Goal: Information Seeking & Learning: Learn about a topic

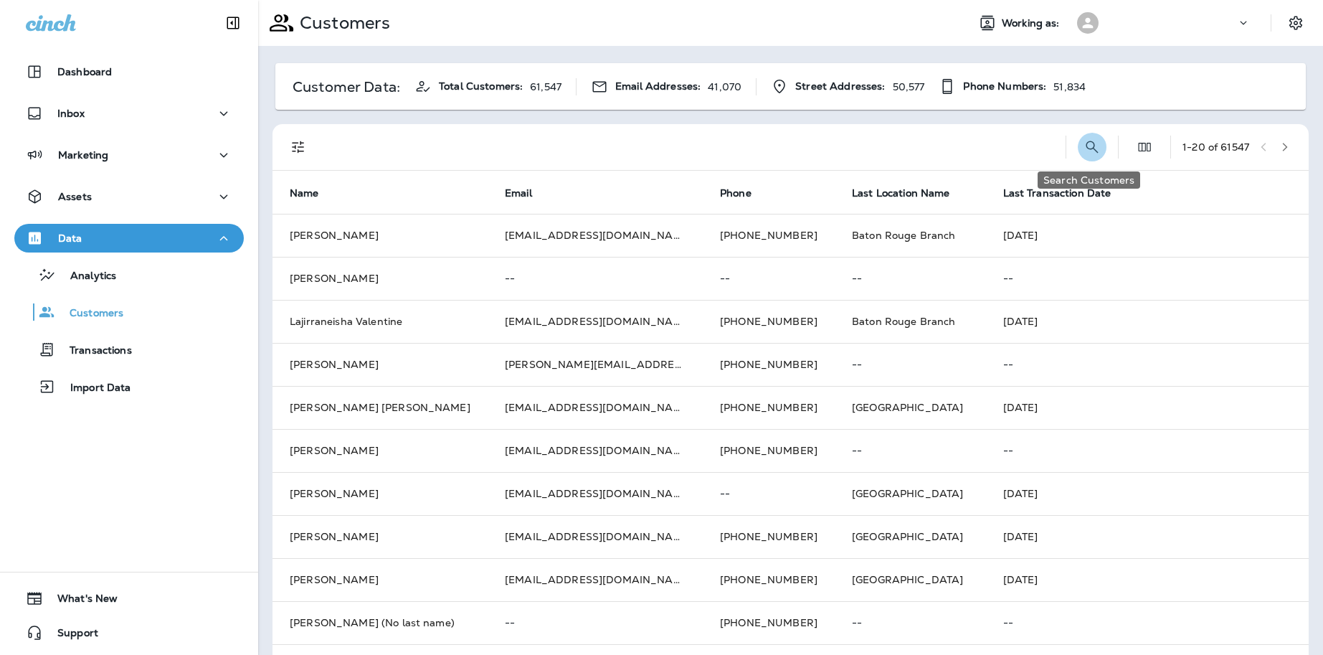
click at [1084, 143] on icon "Search Customers" at bounding box center [1092, 146] width 17 height 17
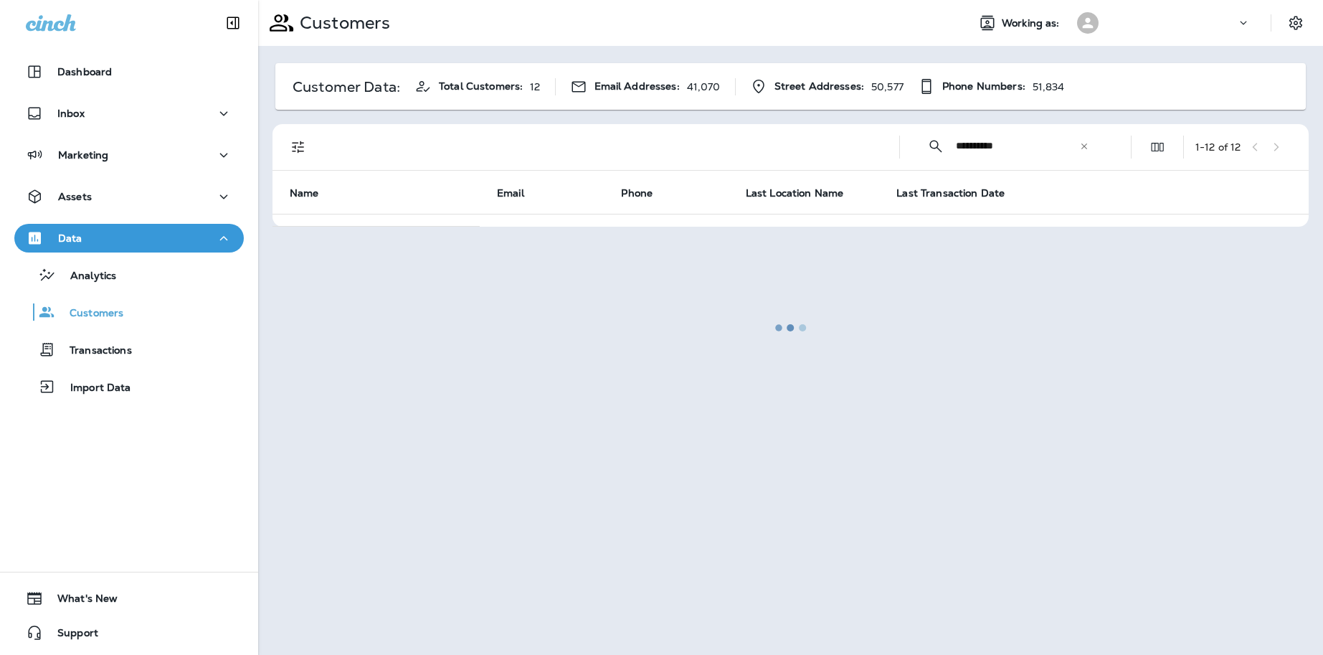
type input "**********"
click at [1076, 147] on div at bounding box center [791, 327] width 1062 height 652
click at [1084, 146] on div at bounding box center [791, 327] width 1062 height 652
click at [131, 287] on button "Analytics" at bounding box center [128, 275] width 229 height 30
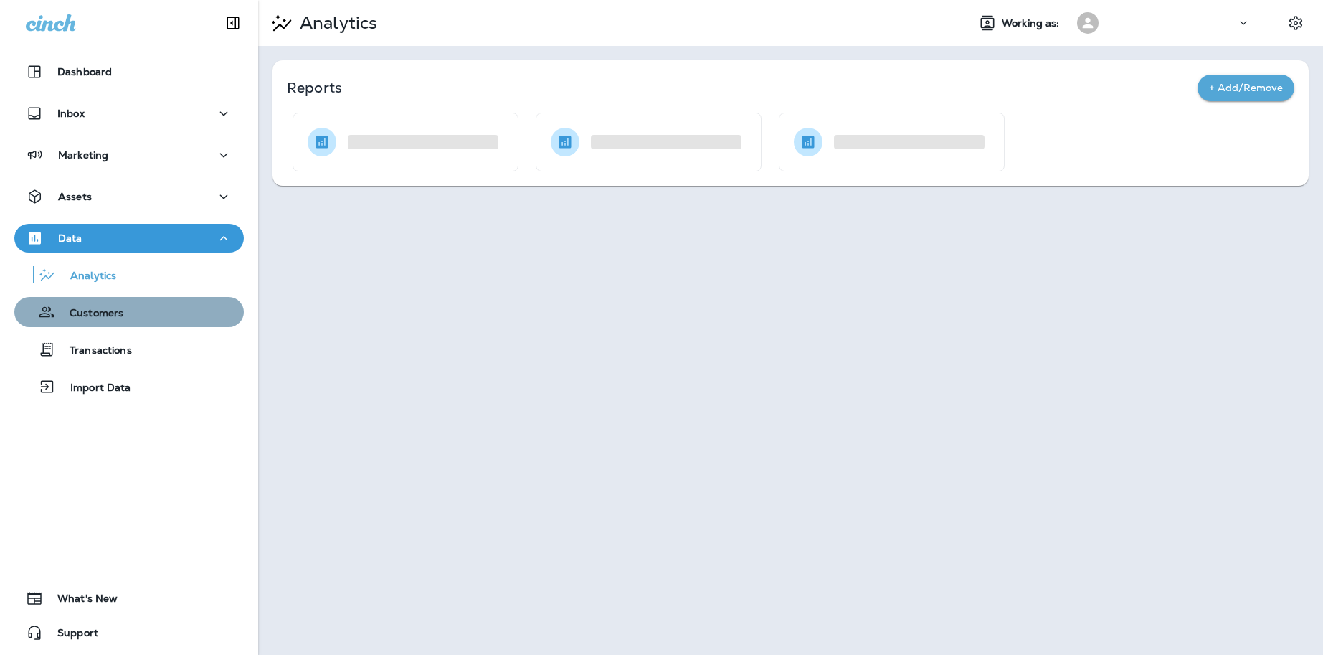
click at [108, 310] on p "Customers" at bounding box center [89, 314] width 68 height 14
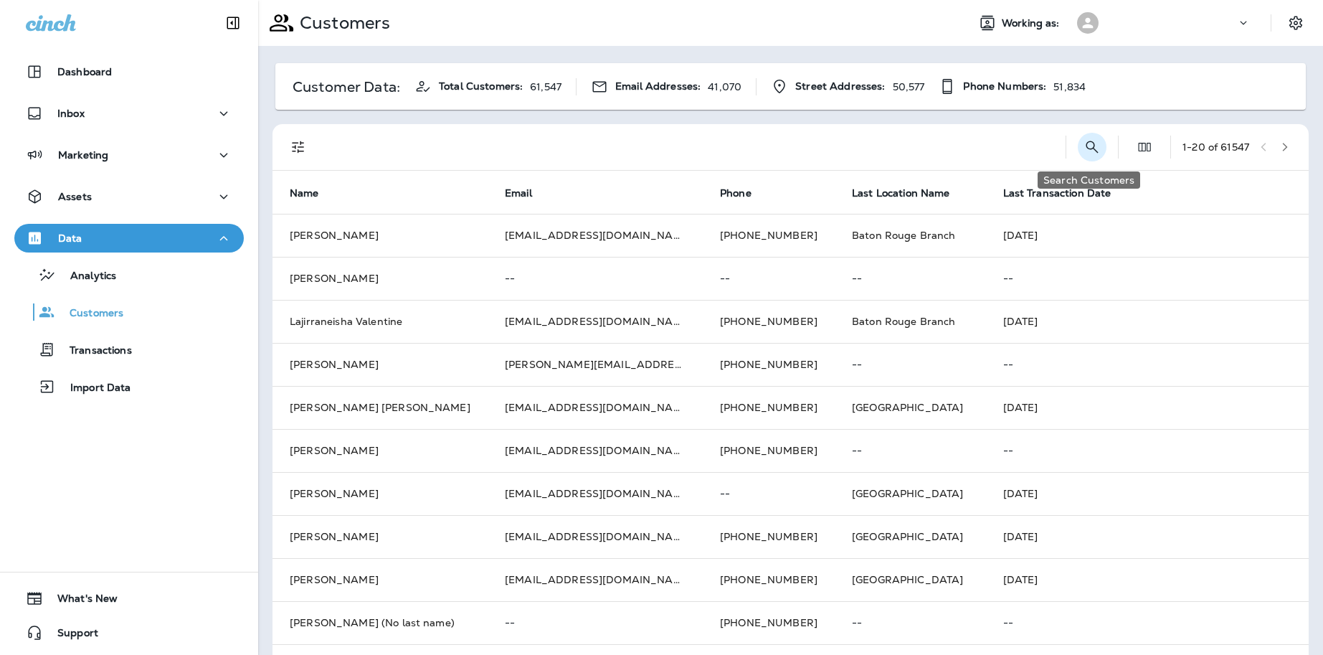
click at [1086, 153] on icon "Search Customers" at bounding box center [1092, 146] width 17 height 17
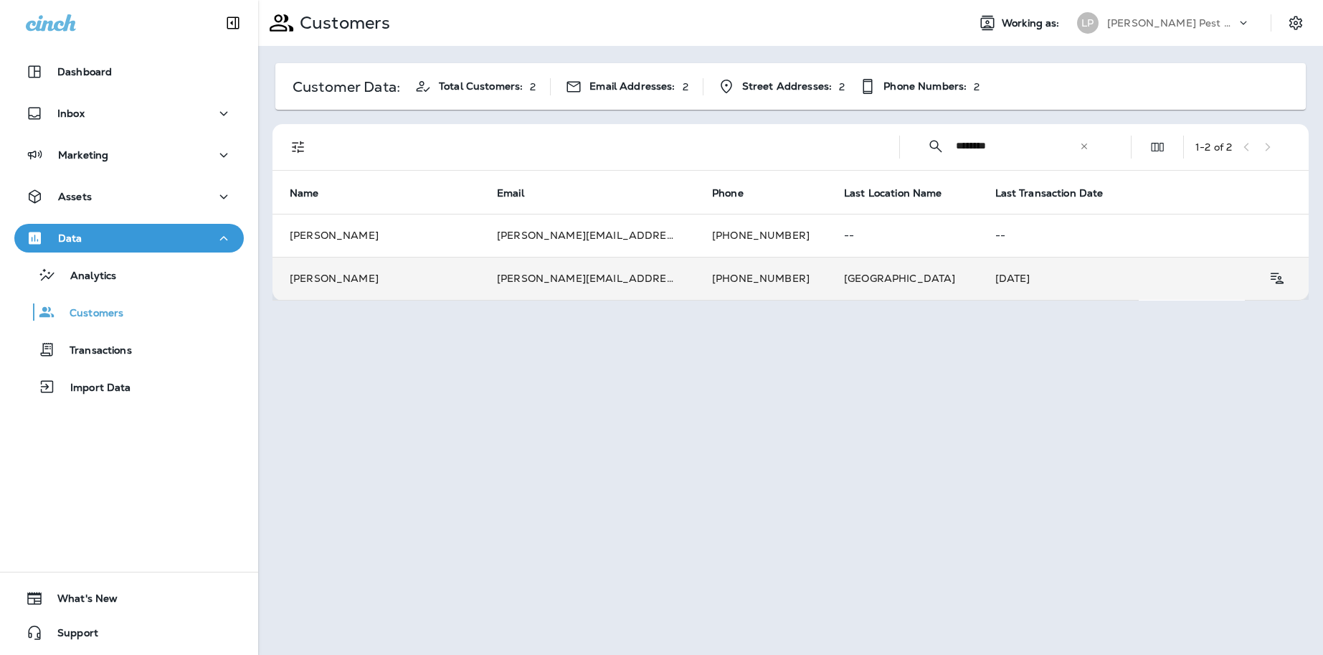
type input "*******"
click at [408, 269] on td "[PERSON_NAME]" at bounding box center [375, 278] width 207 height 43
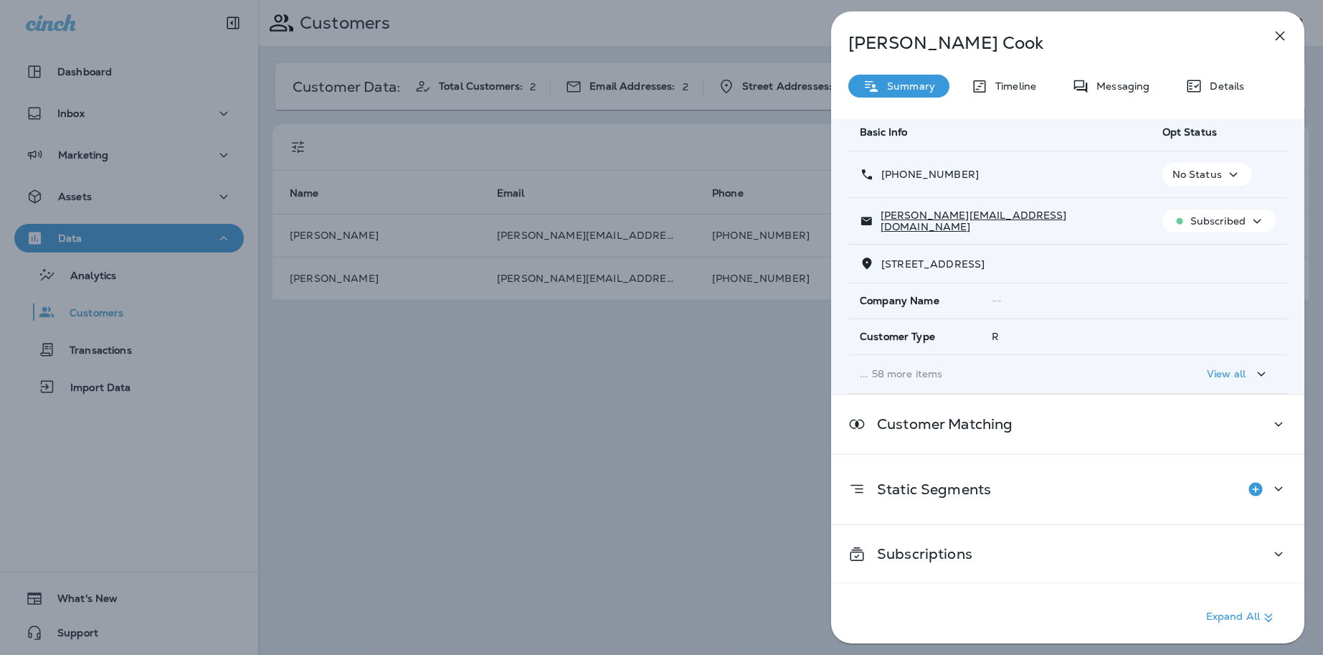
scroll to position [53, 0]
click at [1246, 366] on div "View all" at bounding box center [1238, 373] width 63 height 18
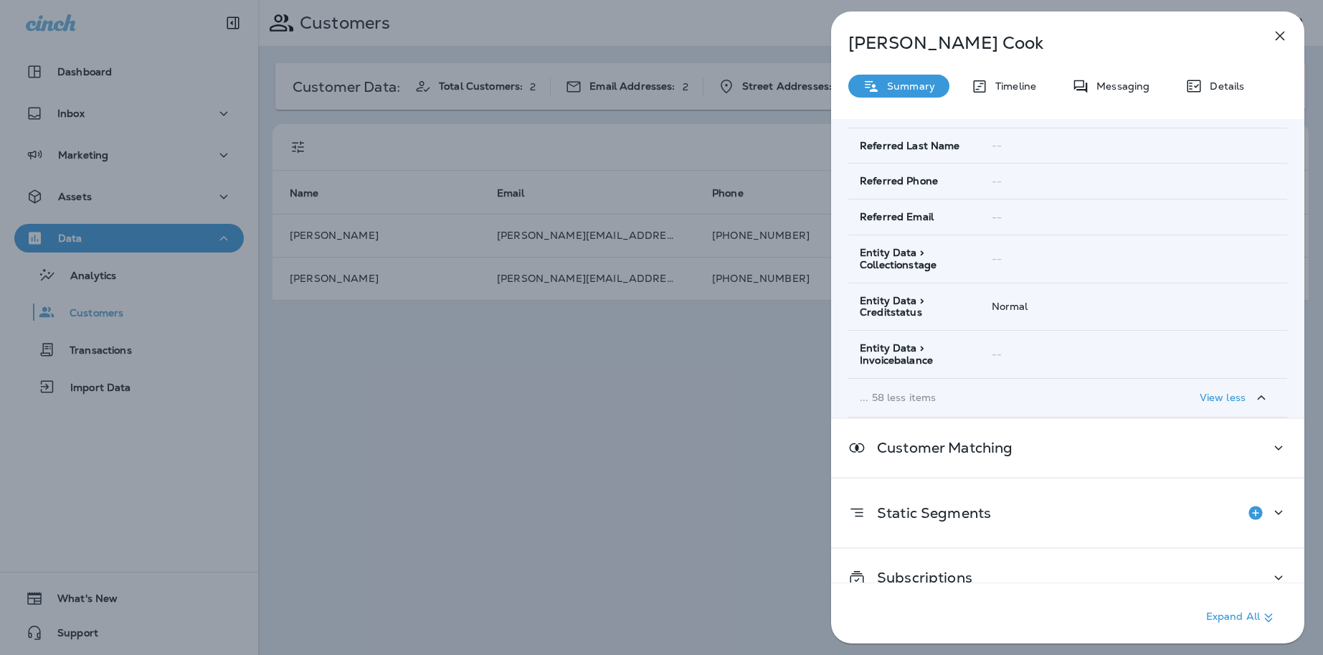
scroll to position [2364, 0]
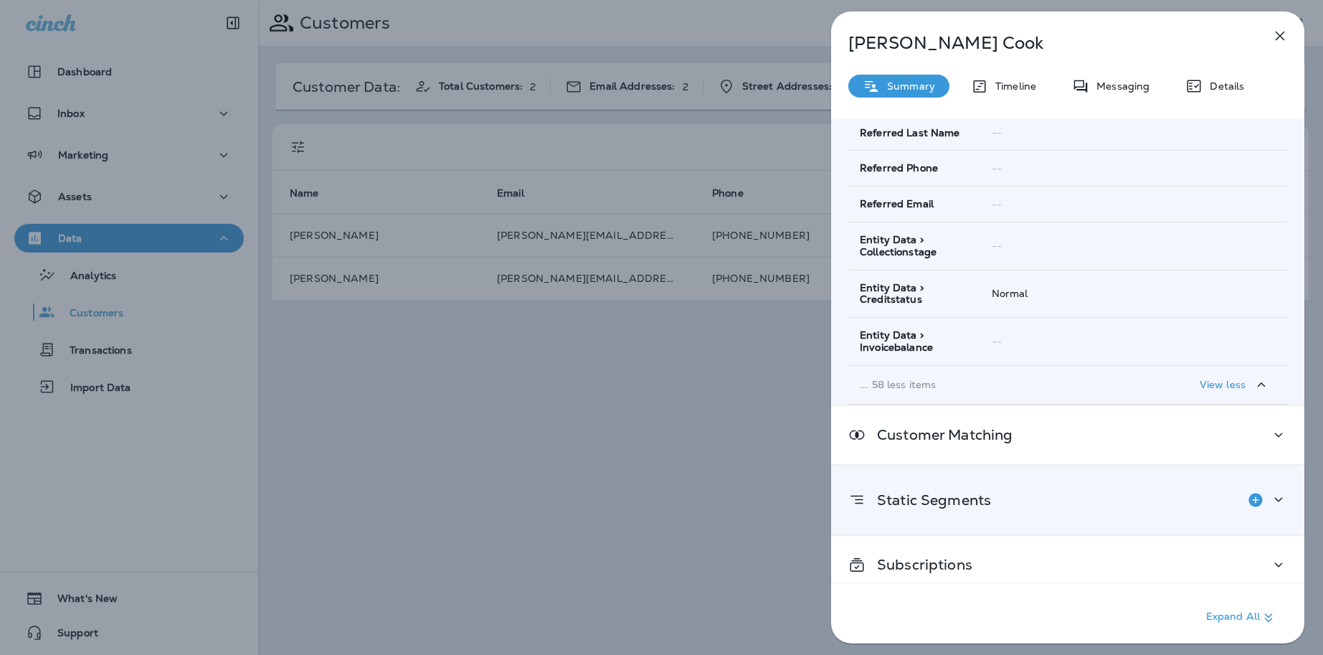
click at [1281, 490] on icon at bounding box center [1278, 499] width 17 height 18
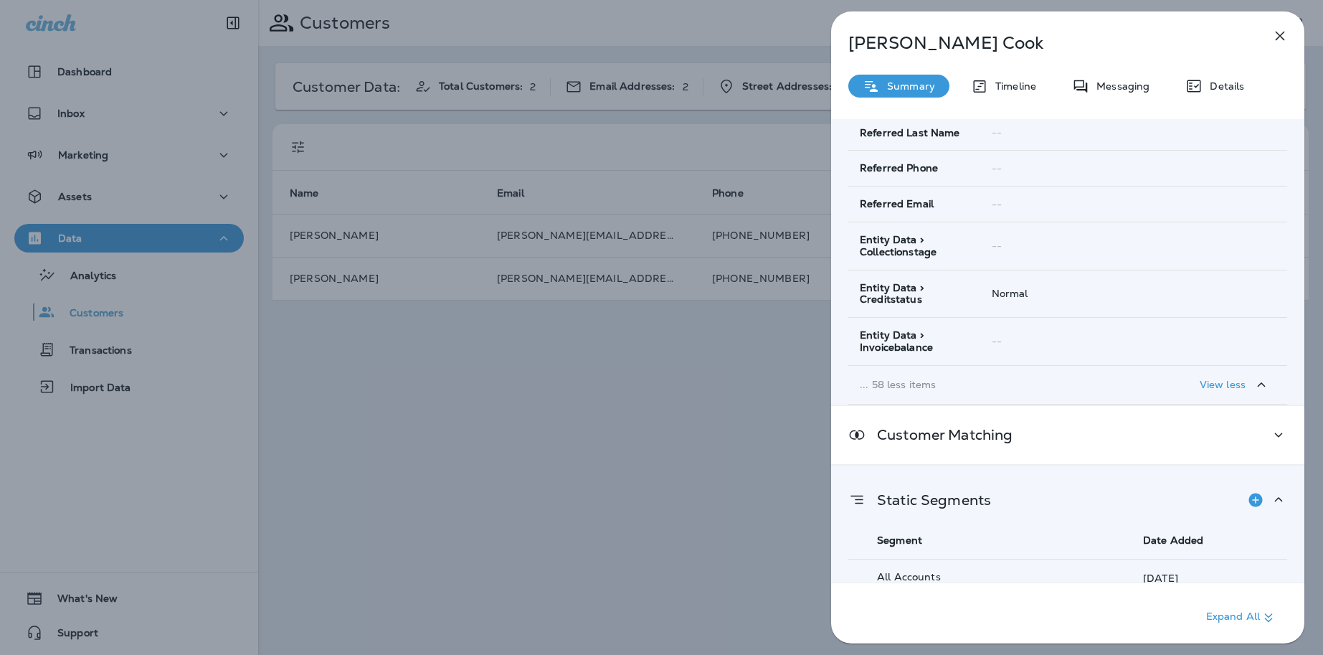
scroll to position [2427, 0]
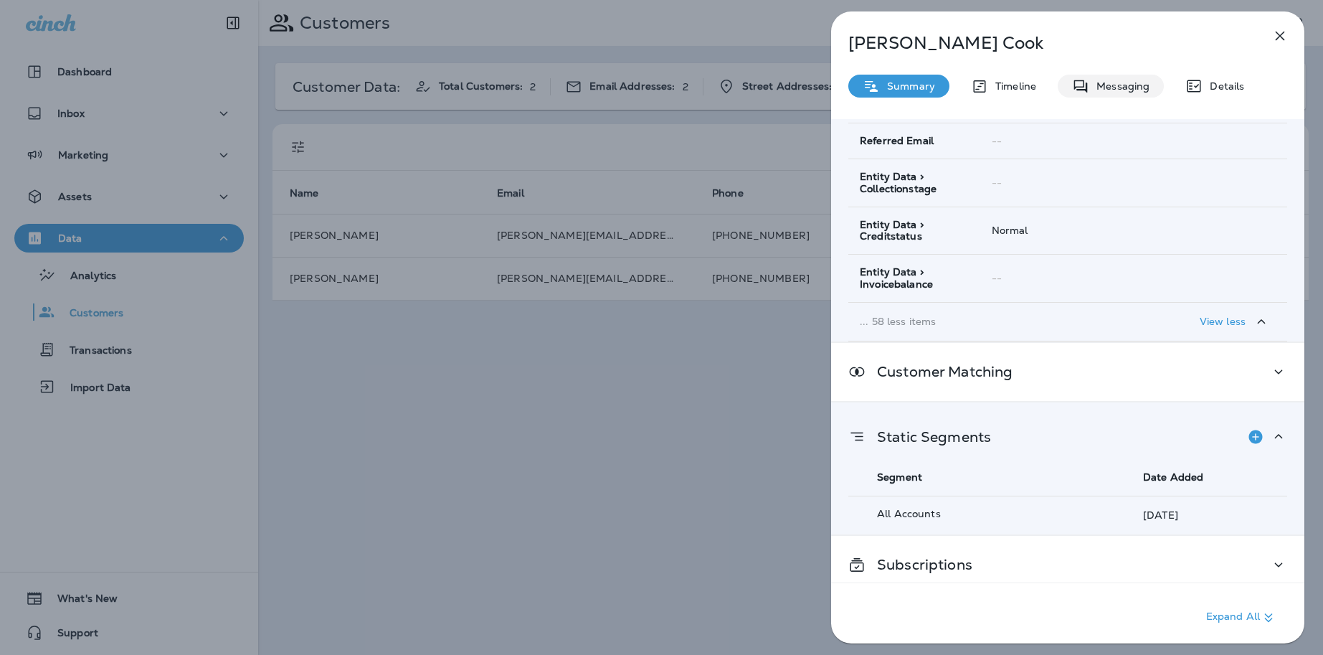
click at [1122, 86] on p "Messaging" at bounding box center [1119, 85] width 60 height 11
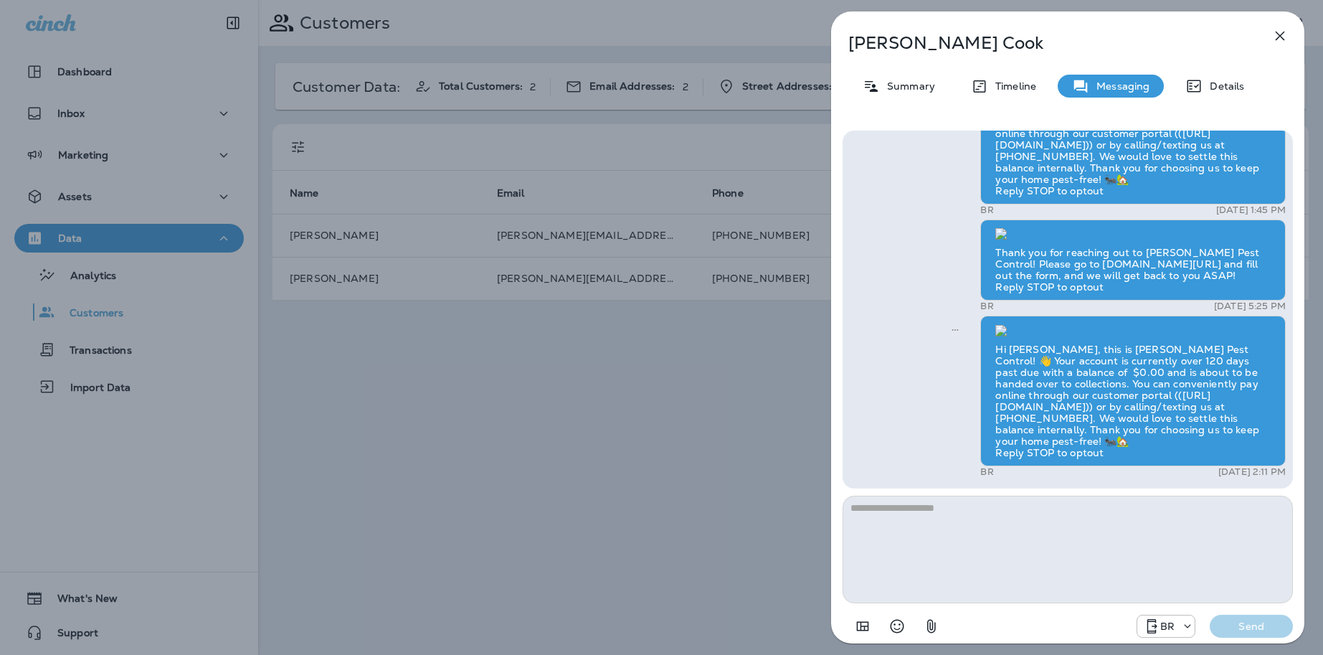
click at [912, 73] on div "[PERSON_NAME] Summary Timeline Messaging Details Hi! [PERSON_NAME] , we noticed…" at bounding box center [1067, 331] width 473 height 640
click at [909, 90] on p "Summary" at bounding box center [907, 85] width 55 height 11
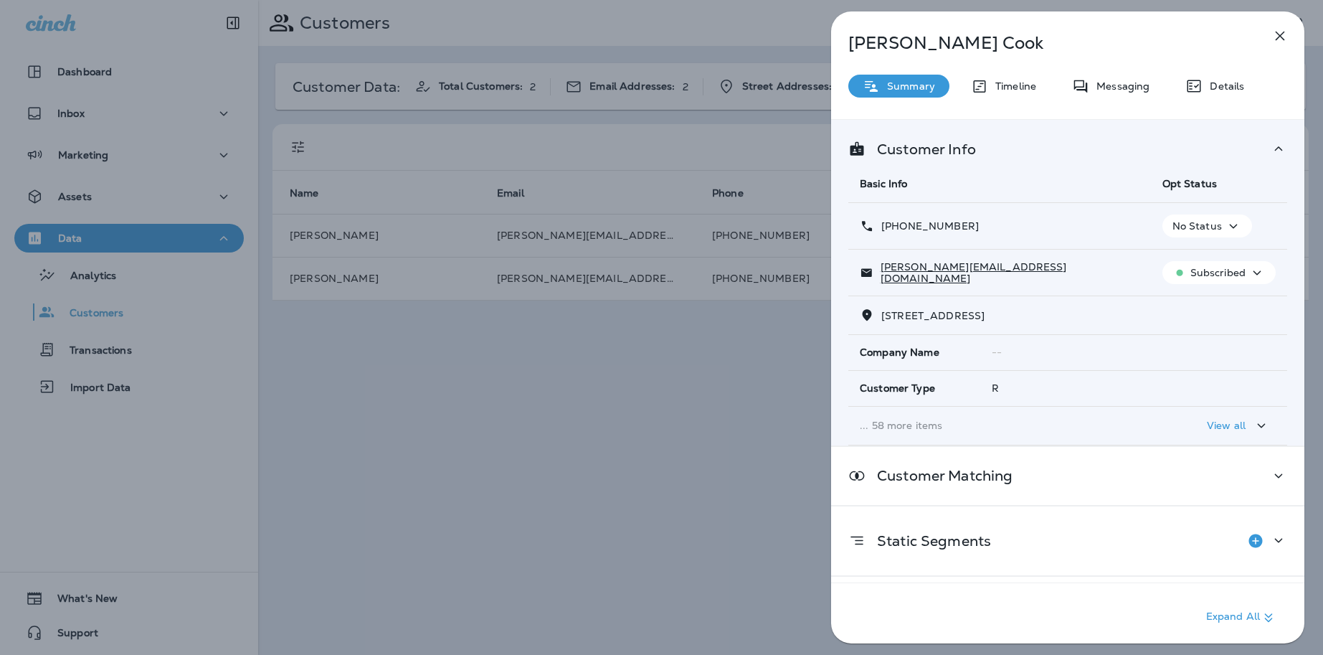
scroll to position [53, 0]
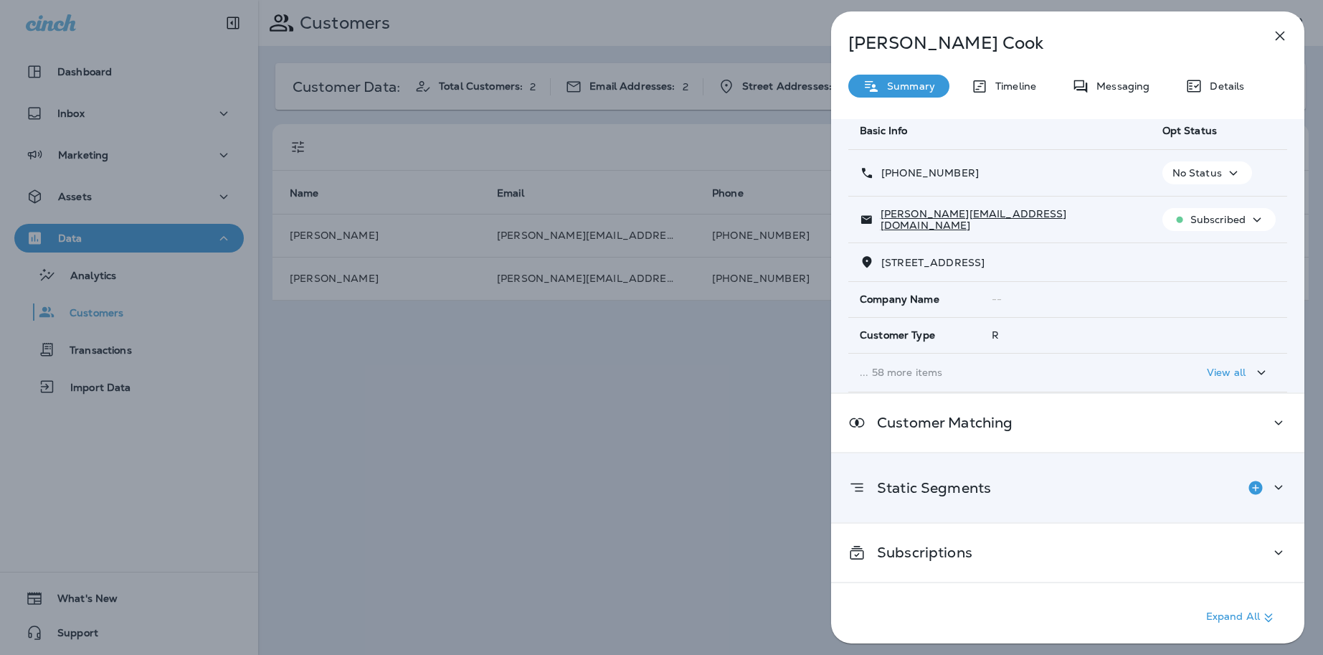
click at [1168, 489] on div "Static Segments" at bounding box center [1067, 487] width 439 height 29
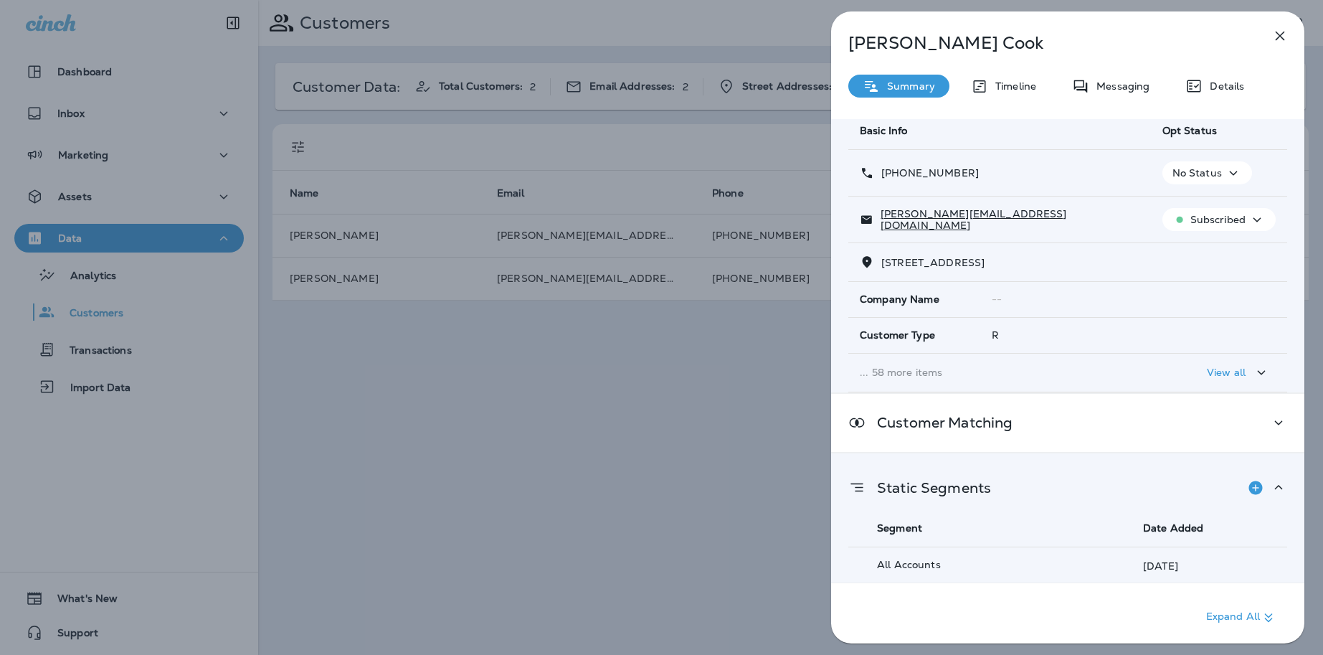
scroll to position [116, 0]
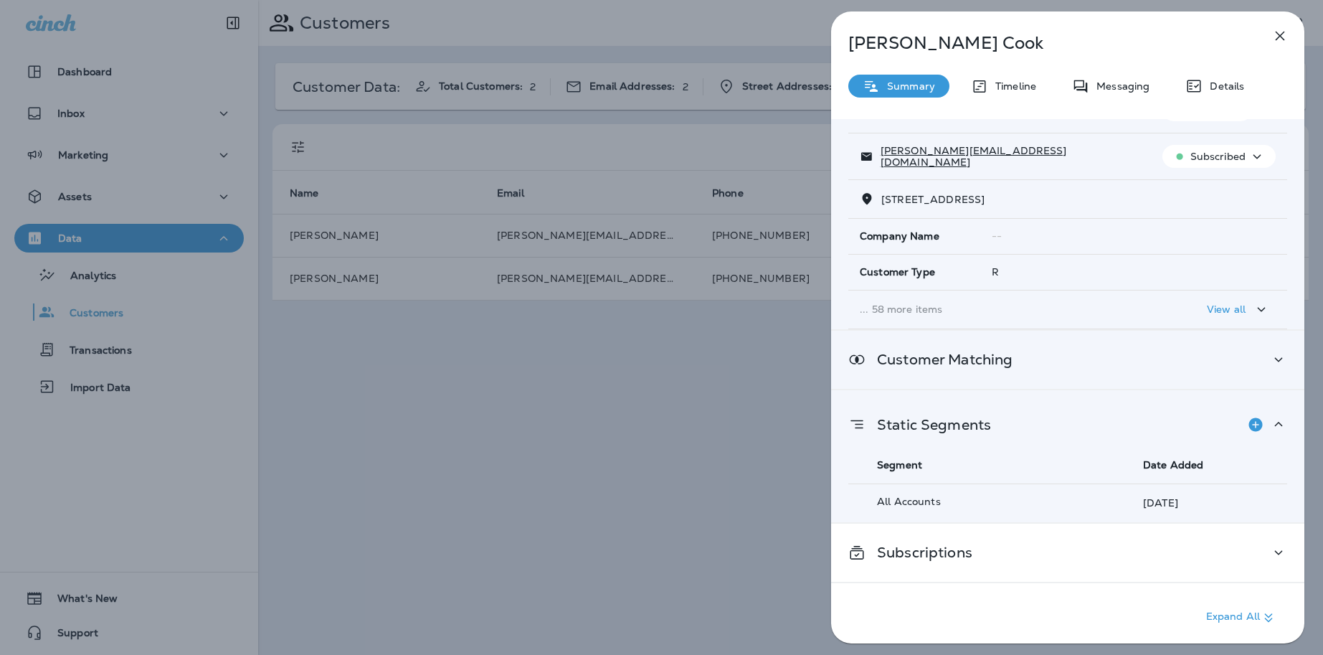
click at [1124, 349] on div "Customer Matching" at bounding box center [1067, 360] width 473 height 58
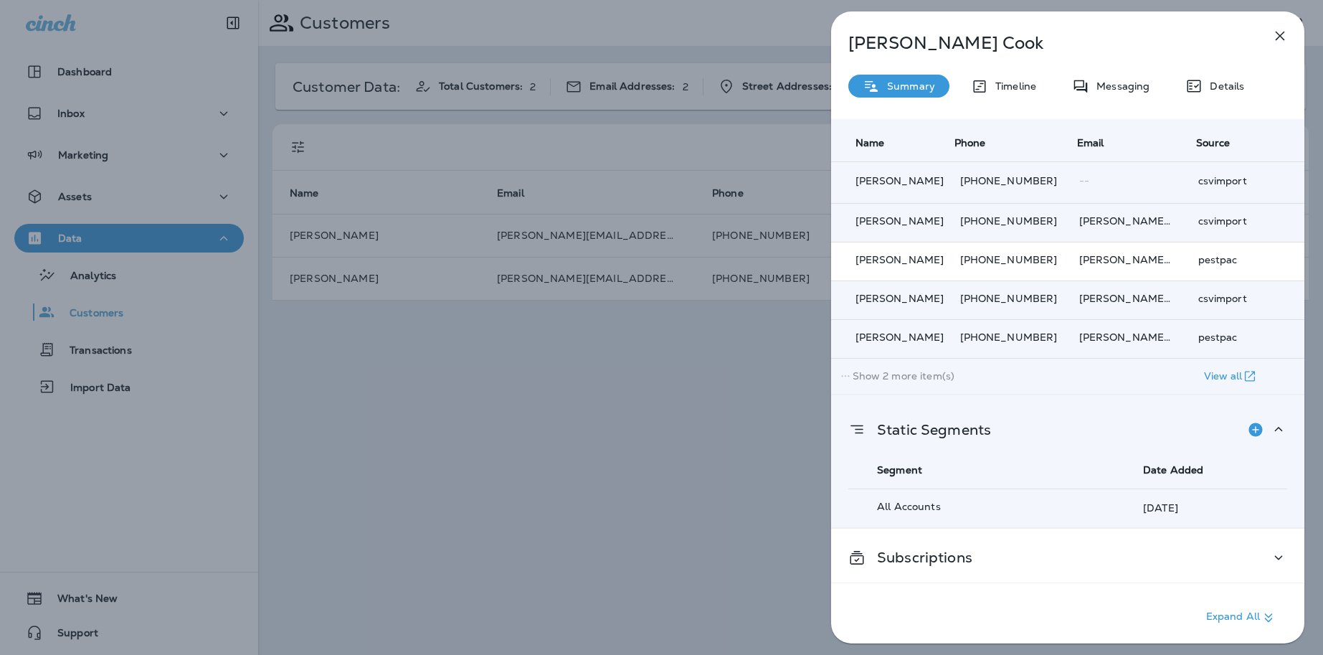
scroll to position [373, 0]
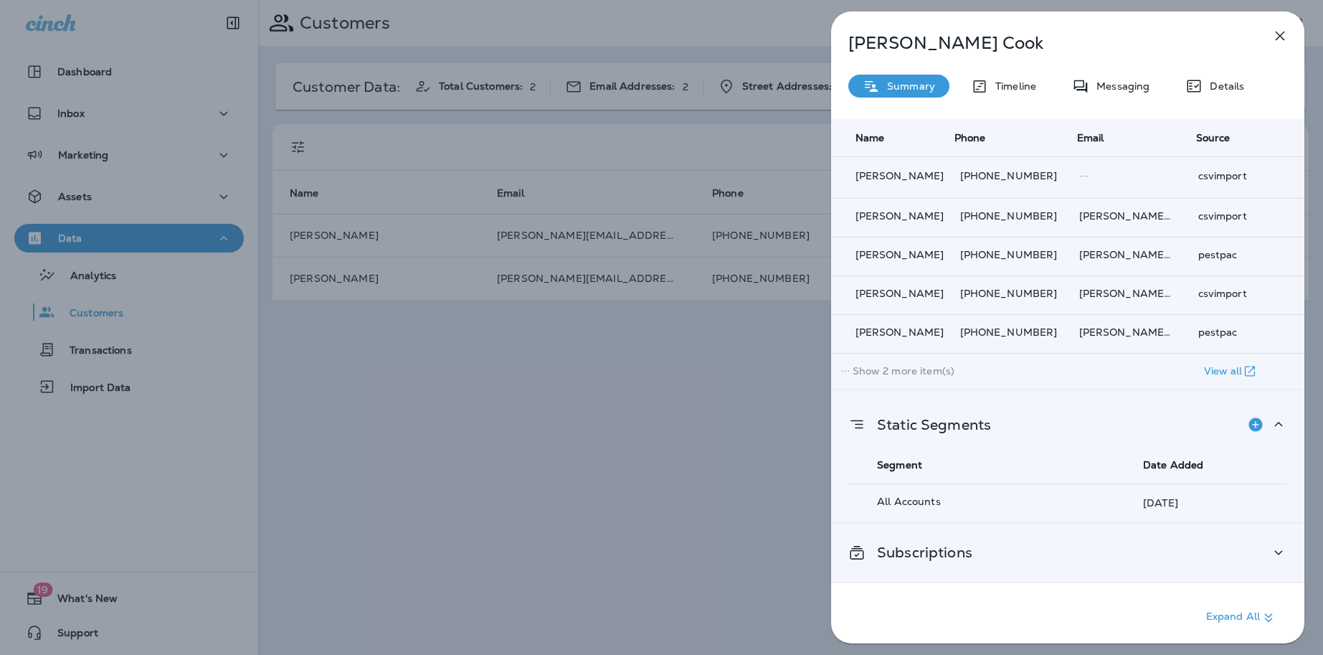
click at [1040, 551] on div "Subscriptions" at bounding box center [1067, 553] width 439 height 18
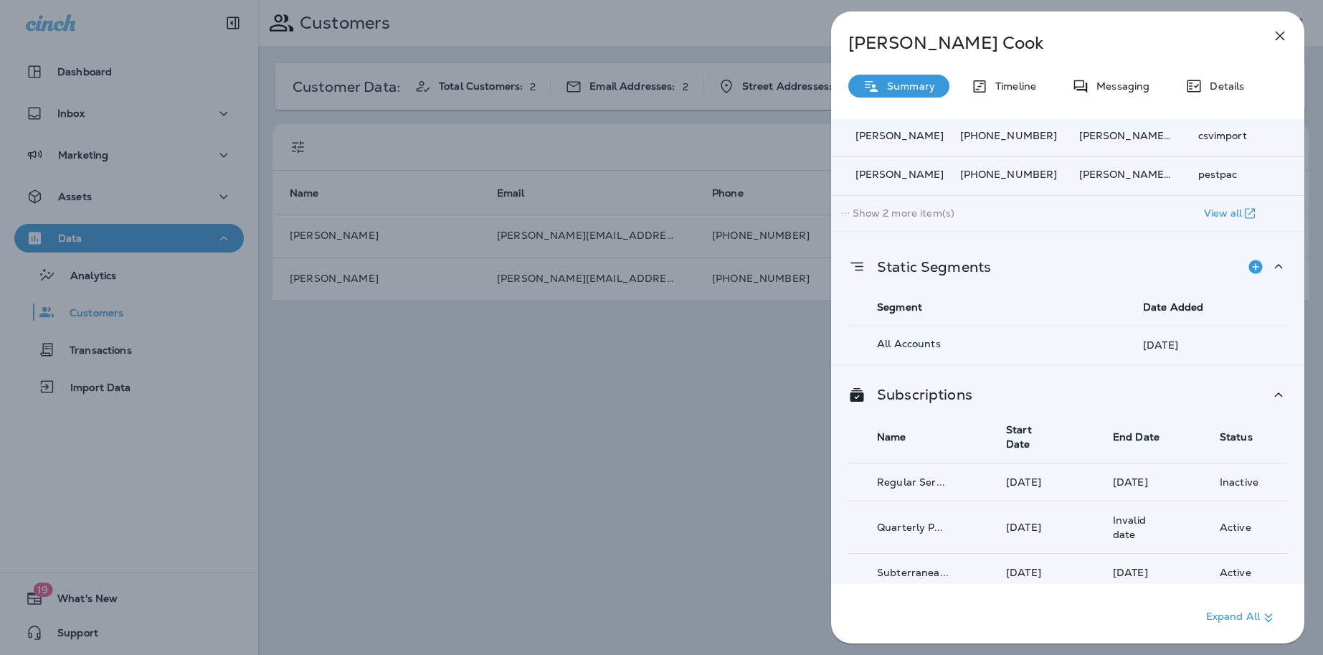
scroll to position [551, 0]
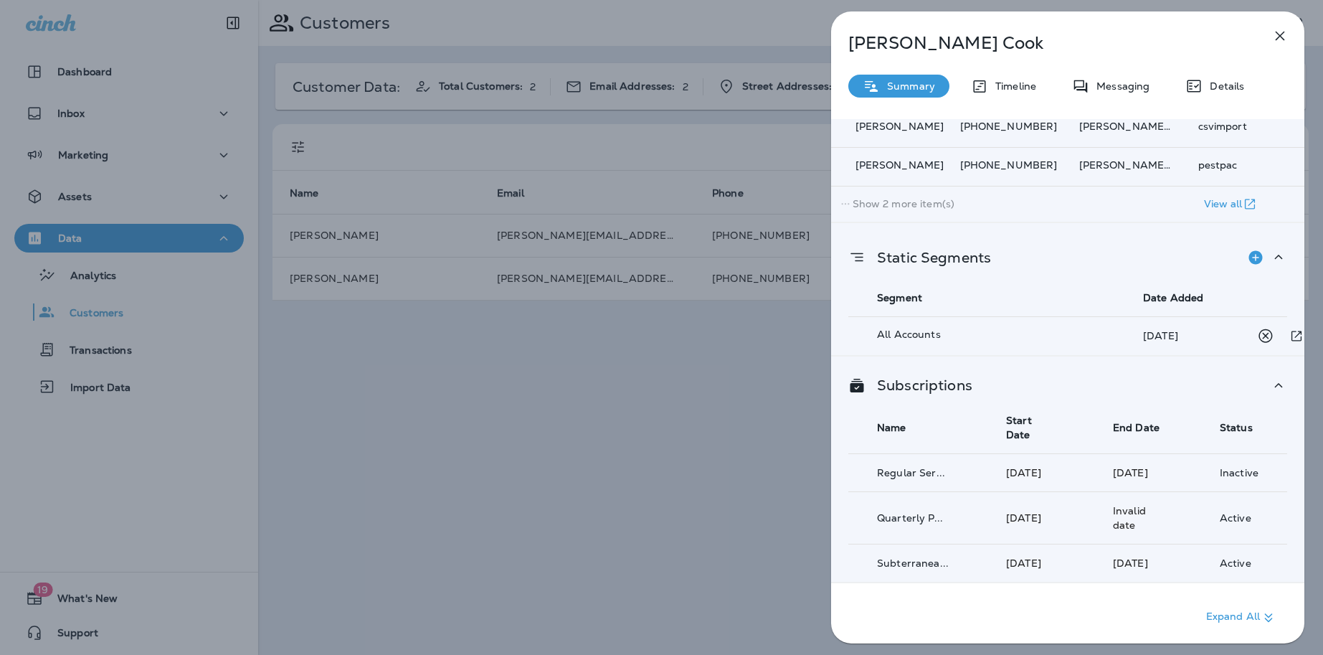
click at [1024, 304] on th "Segment" at bounding box center [975, 298] width 255 height 38
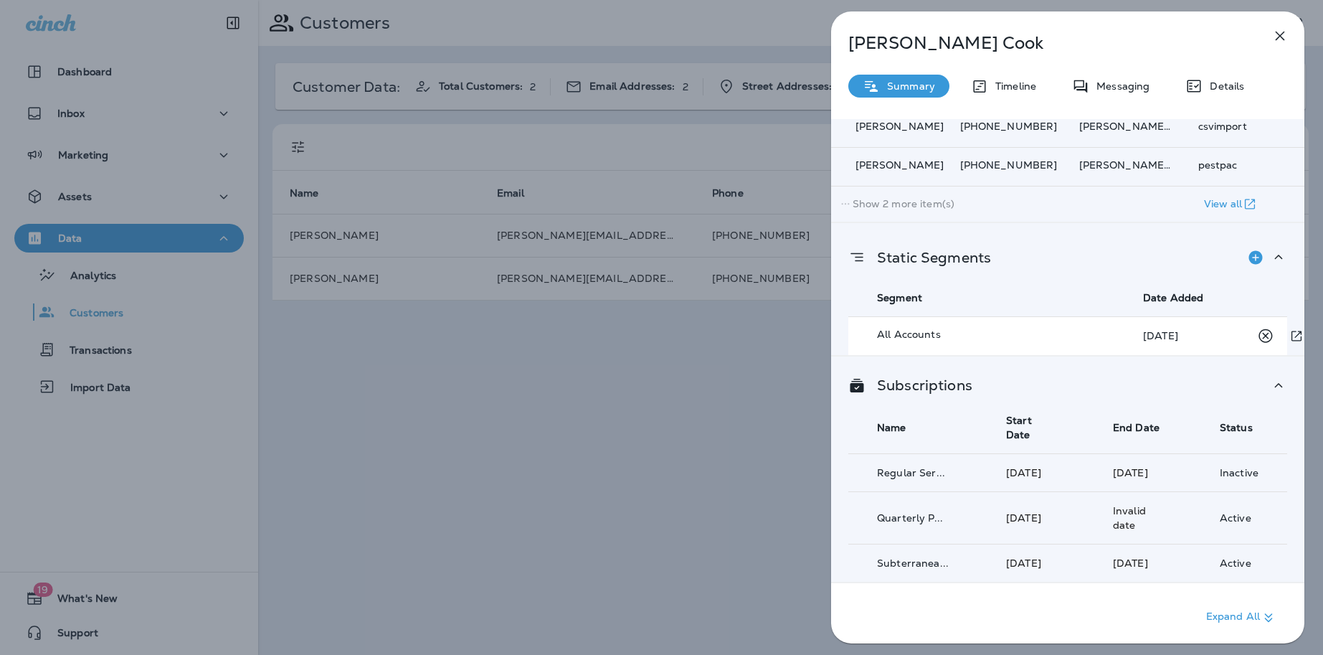
click at [1025, 316] on td "All Accounts" at bounding box center [975, 335] width 255 height 39
